Goal: Information Seeking & Learning: Understand process/instructions

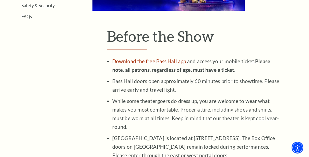
scroll to position [215, 0]
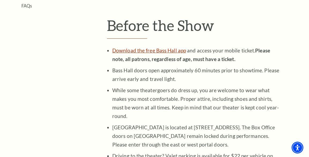
click at [139, 51] on link "Download the free Bass Hall app" at bounding box center [149, 50] width 74 height 6
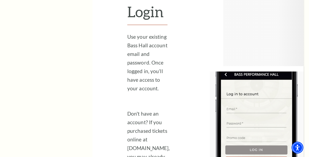
scroll to position [633, 0]
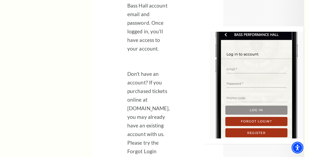
click at [241, 67] on img at bounding box center [254, 84] width 99 height 117
click at [235, 68] on img at bounding box center [254, 84] width 99 height 117
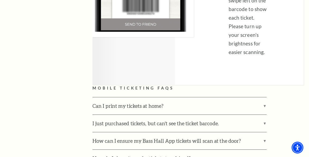
scroll to position [1662, 0]
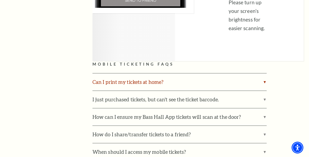
click at [267, 73] on label "Can I print my tickets at home?" at bounding box center [180, 81] width 174 height 17
click at [0, 0] on input "Can I print my tickets at home?" at bounding box center [0, 0] width 0 height 0
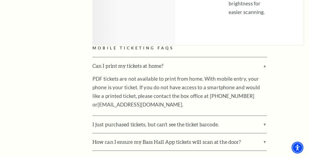
scroll to position [1686, 0]
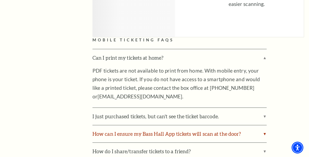
click at [264, 125] on label "How can I ensure my Bass Hall App tickets will scan at the door?" at bounding box center [180, 133] width 174 height 17
click at [0, 0] on input "How can I ensure my Bass Hall App tickets will scan at the door?" at bounding box center [0, 0] width 0 height 0
